Goal: Information Seeking & Learning: Learn about a topic

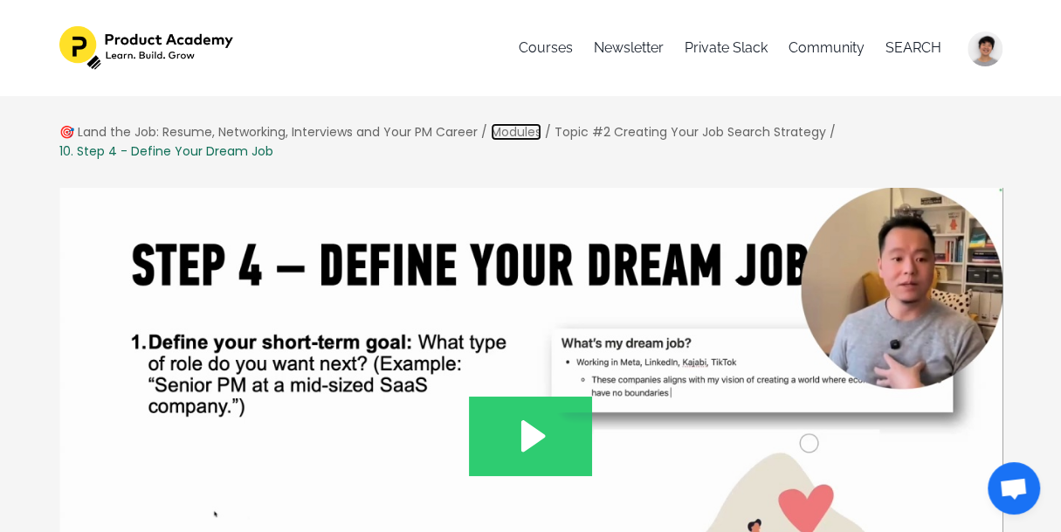
click at [502, 132] on link "Modules" at bounding box center [516, 131] width 51 height 17
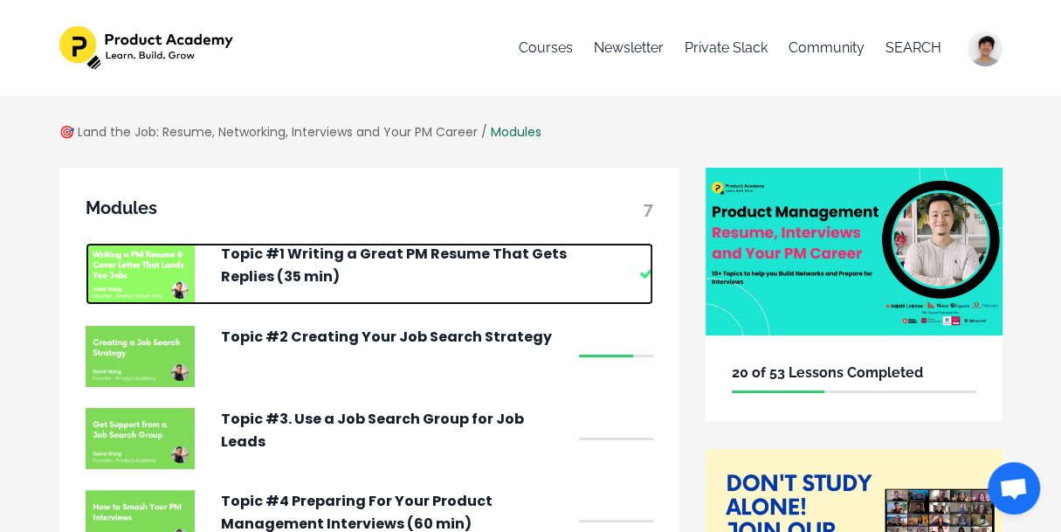
click at [504, 257] on p "Topic #1 Writing a Great PM Resume That Gets Replies (35 min)" at bounding box center [395, 265] width 349 height 45
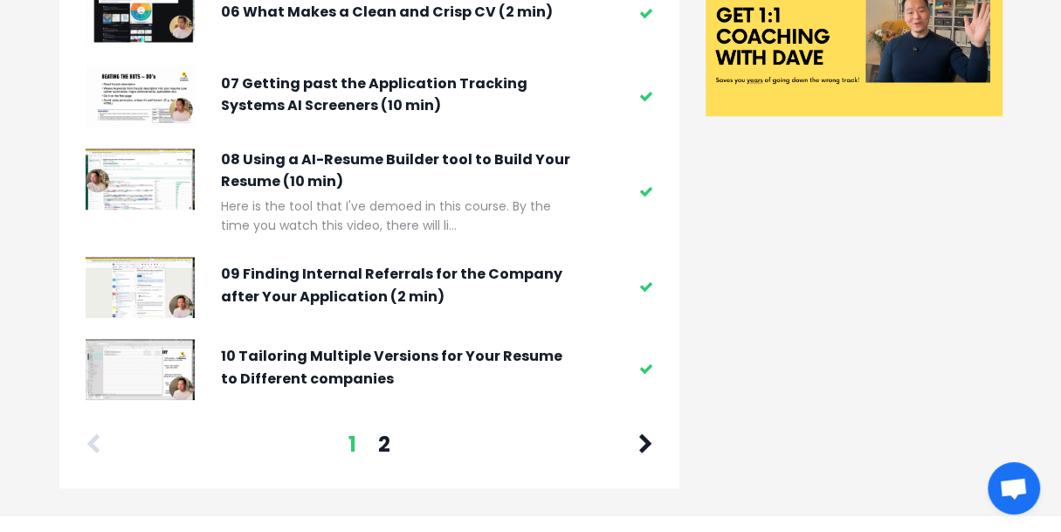
scroll to position [675, 0]
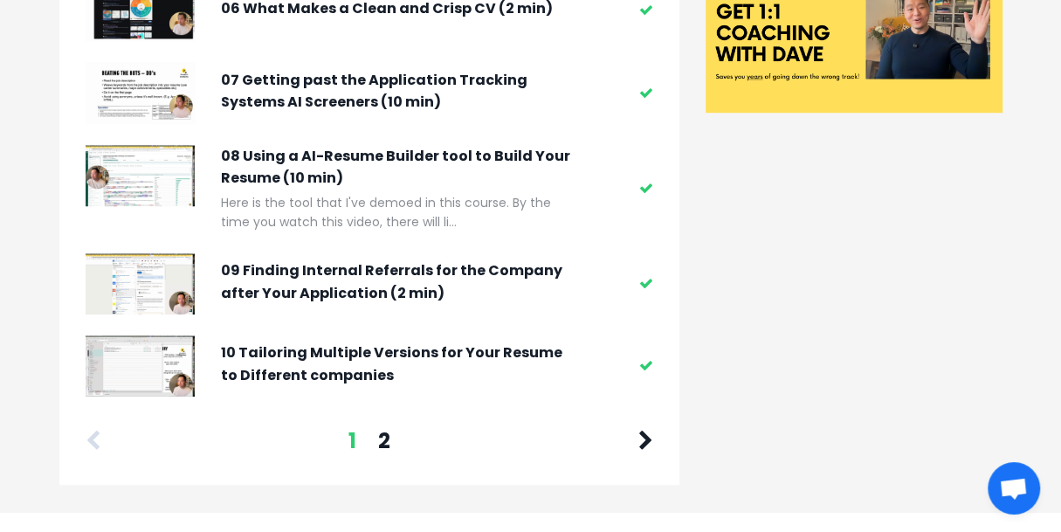
click at [394, 442] on div "1 2" at bounding box center [369, 440] width 378 height 33
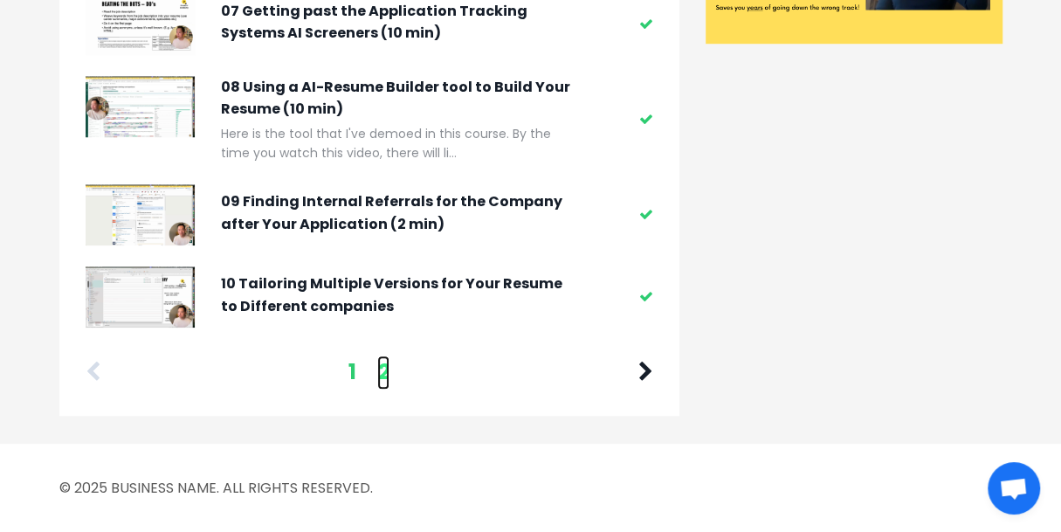
click at [383, 381] on link "2" at bounding box center [383, 371] width 12 height 33
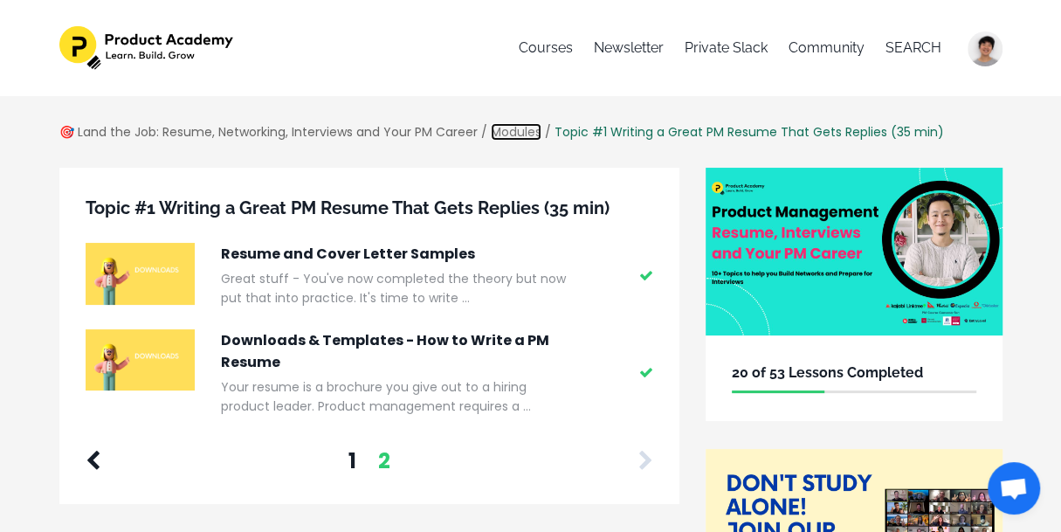
click at [531, 136] on link "Modules" at bounding box center [516, 131] width 51 height 17
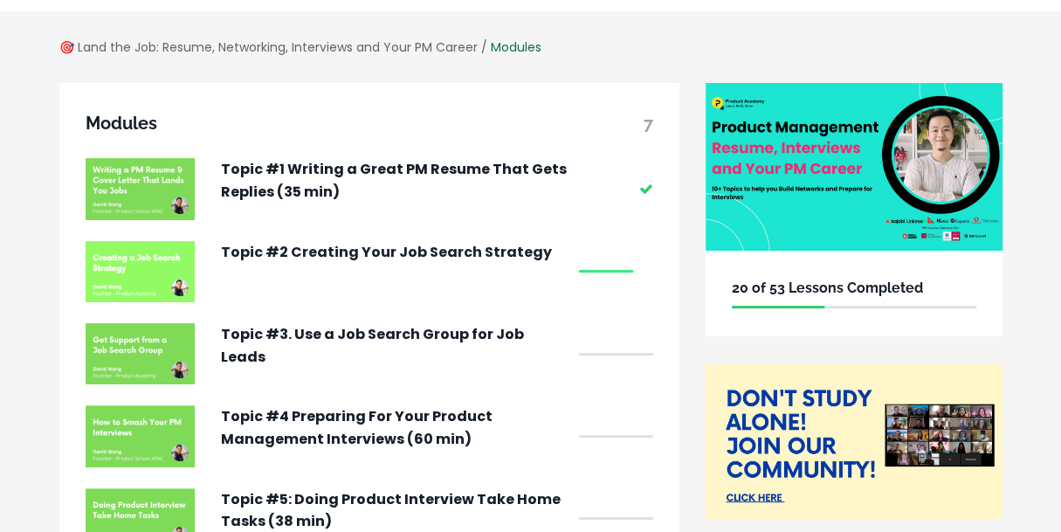
scroll to position [88, 0]
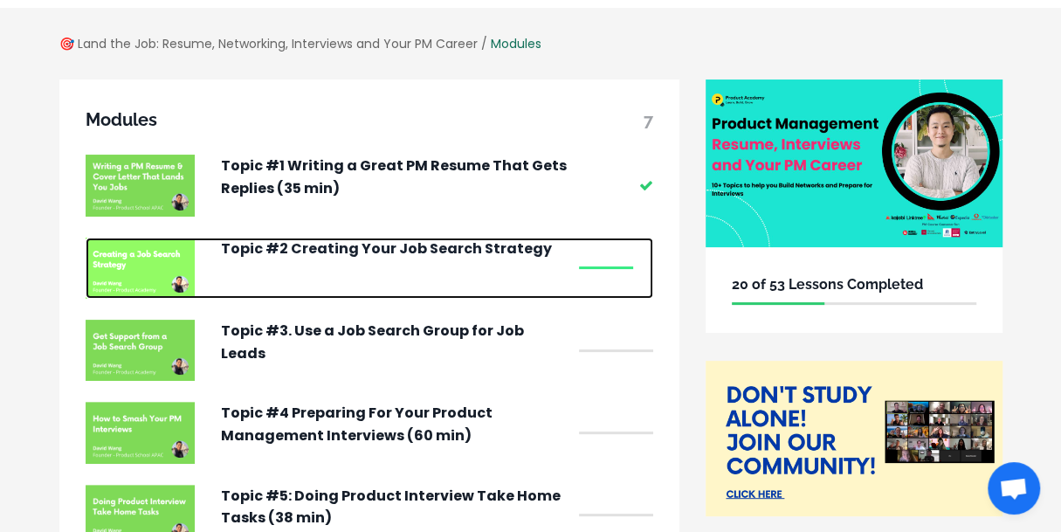
click at [452, 243] on p "Topic #2 Creating Your Job Search Strategy" at bounding box center [395, 248] width 349 height 23
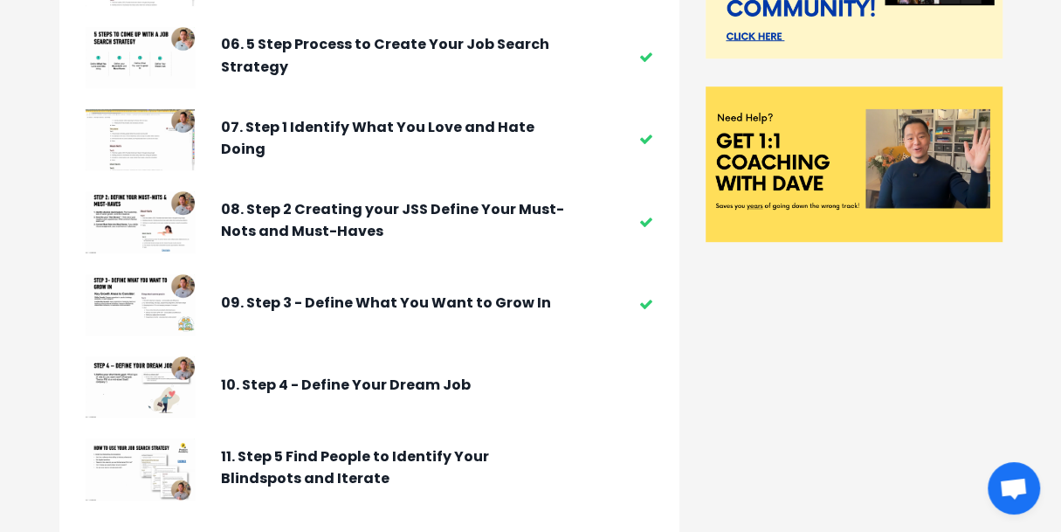
scroll to position [718, 0]
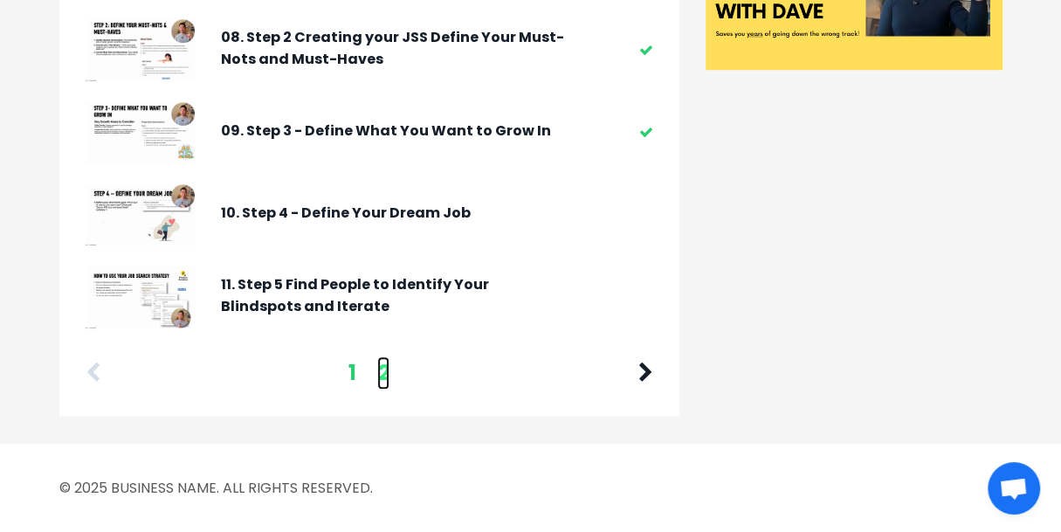
click at [383, 368] on link "2" at bounding box center [383, 372] width 12 height 33
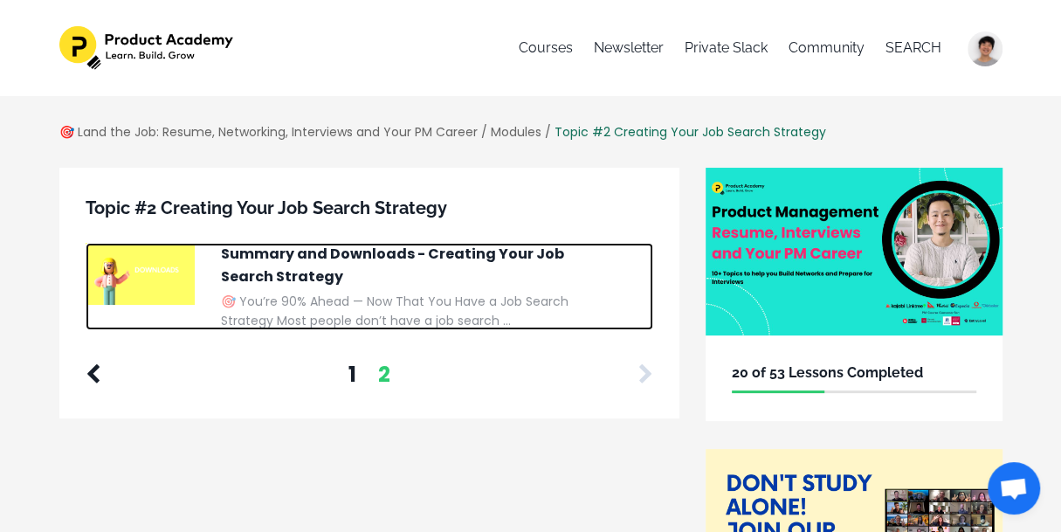
click at [376, 258] on p "Summary and Downloads - Creating Your Job Search Strategy" at bounding box center [395, 265] width 349 height 45
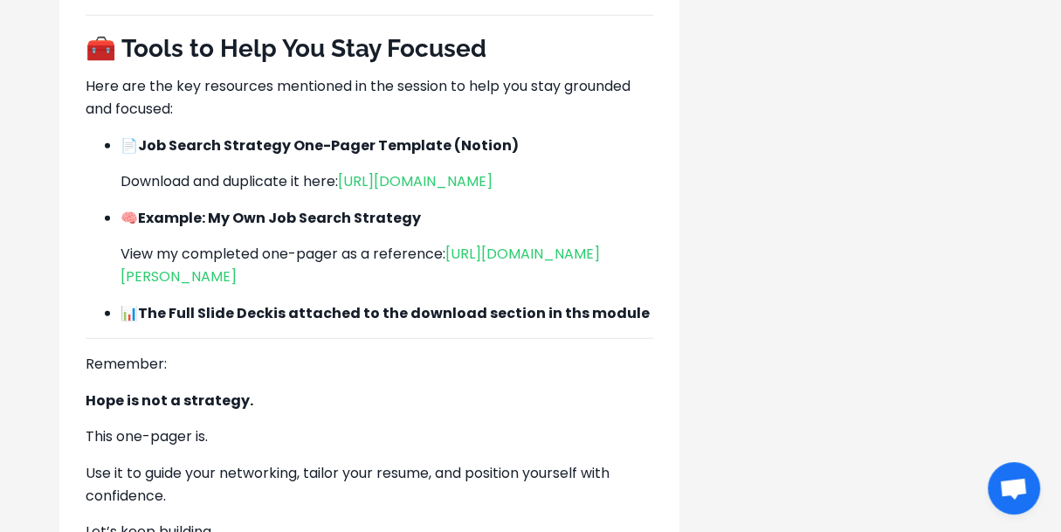
scroll to position [2449, 0]
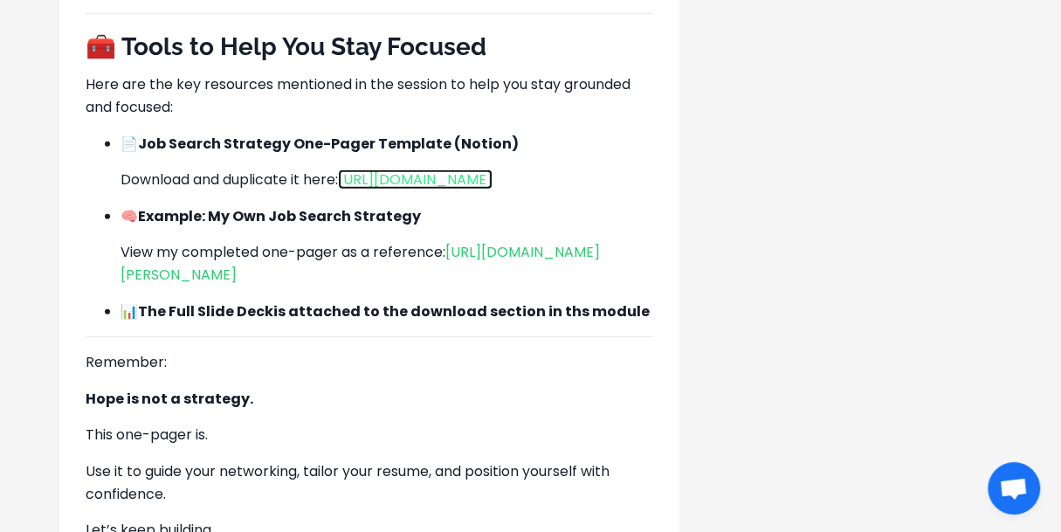
click at [492, 184] on link "[URL][DOMAIN_NAME]" at bounding box center [415, 179] width 155 height 20
